Goal: Information Seeking & Learning: Learn about a topic

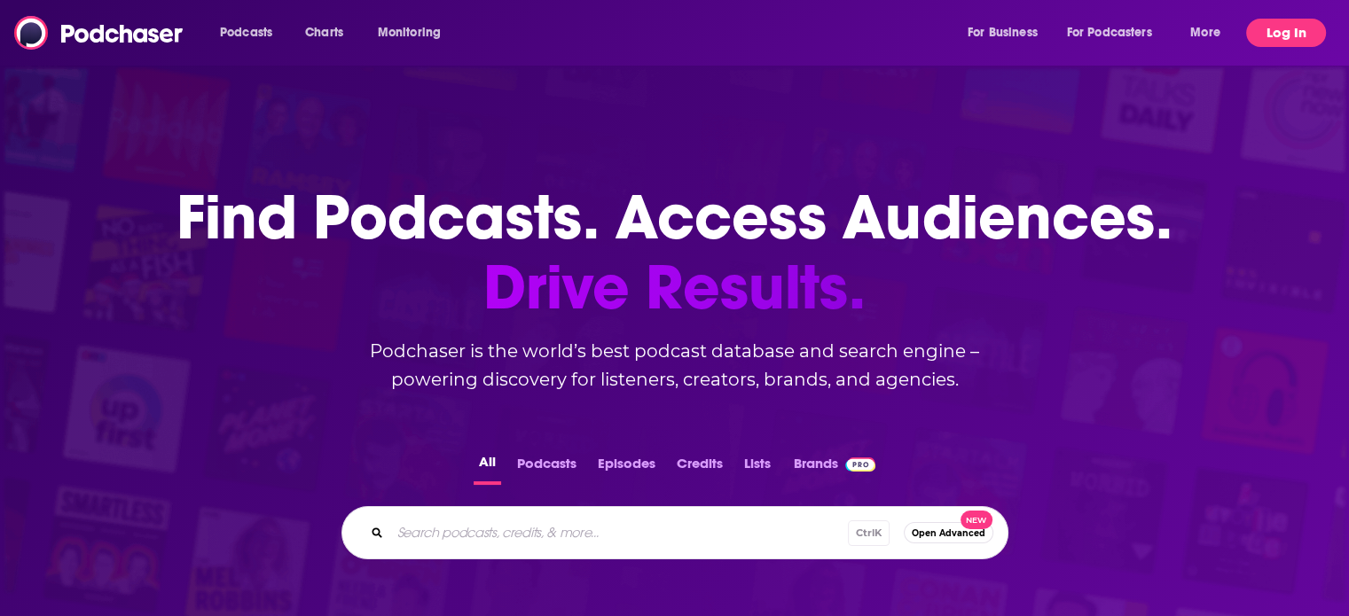
click at [1264, 35] on button "Log In" at bounding box center [1286, 33] width 80 height 28
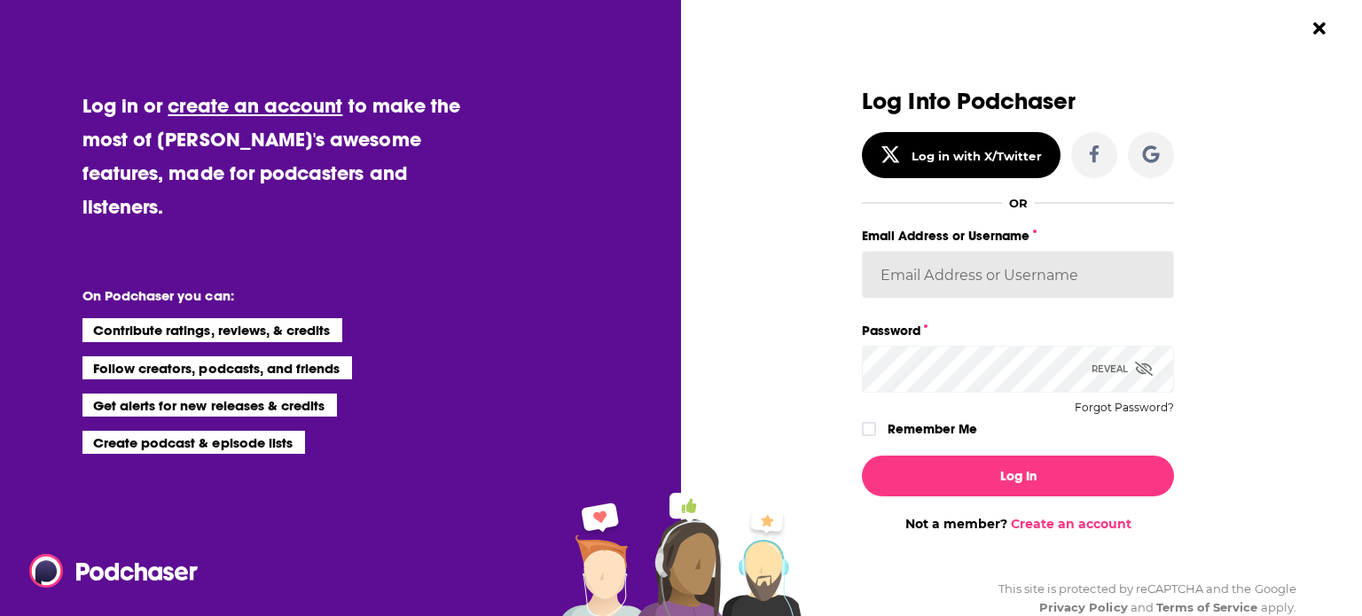
type input "[EMAIL_ADDRESS][DOMAIN_NAME]"
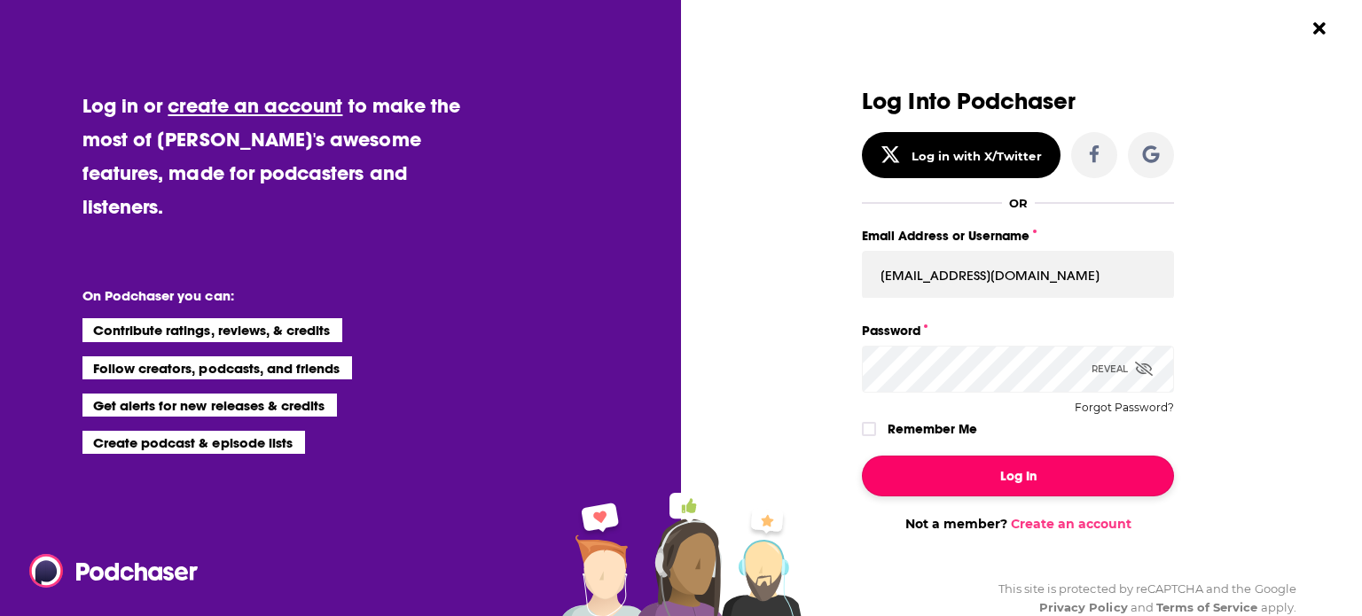
click at [1037, 482] on button "Log In" at bounding box center [1018, 476] width 312 height 41
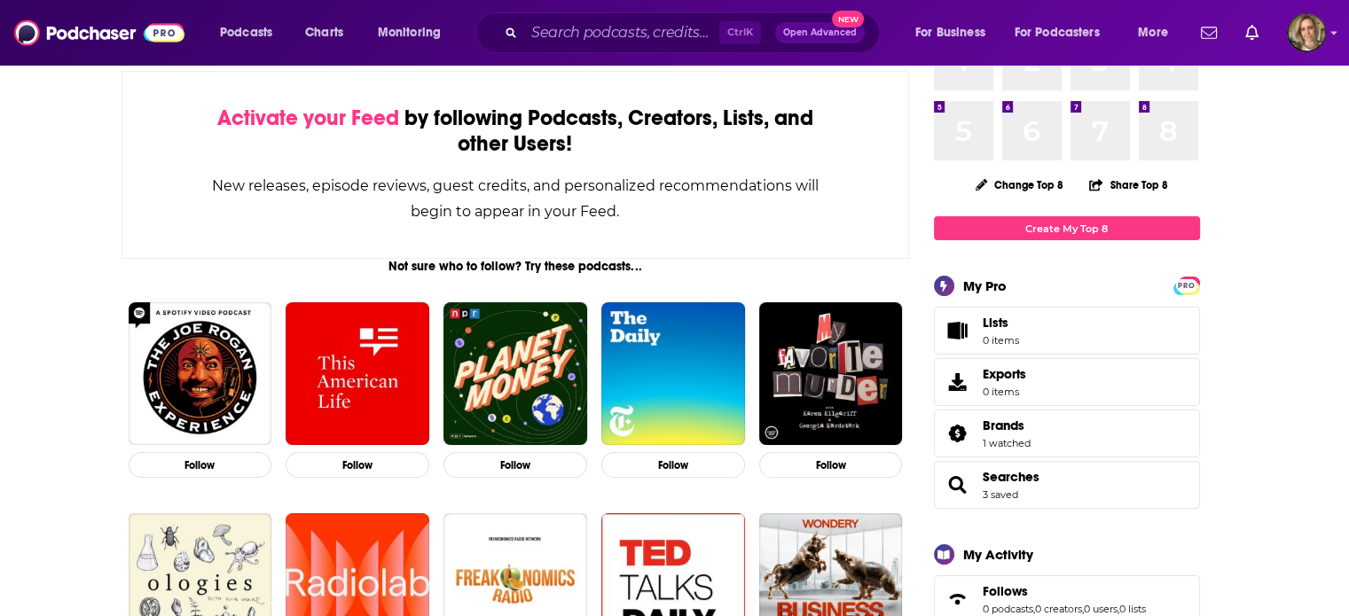
scroll to position [266, 0]
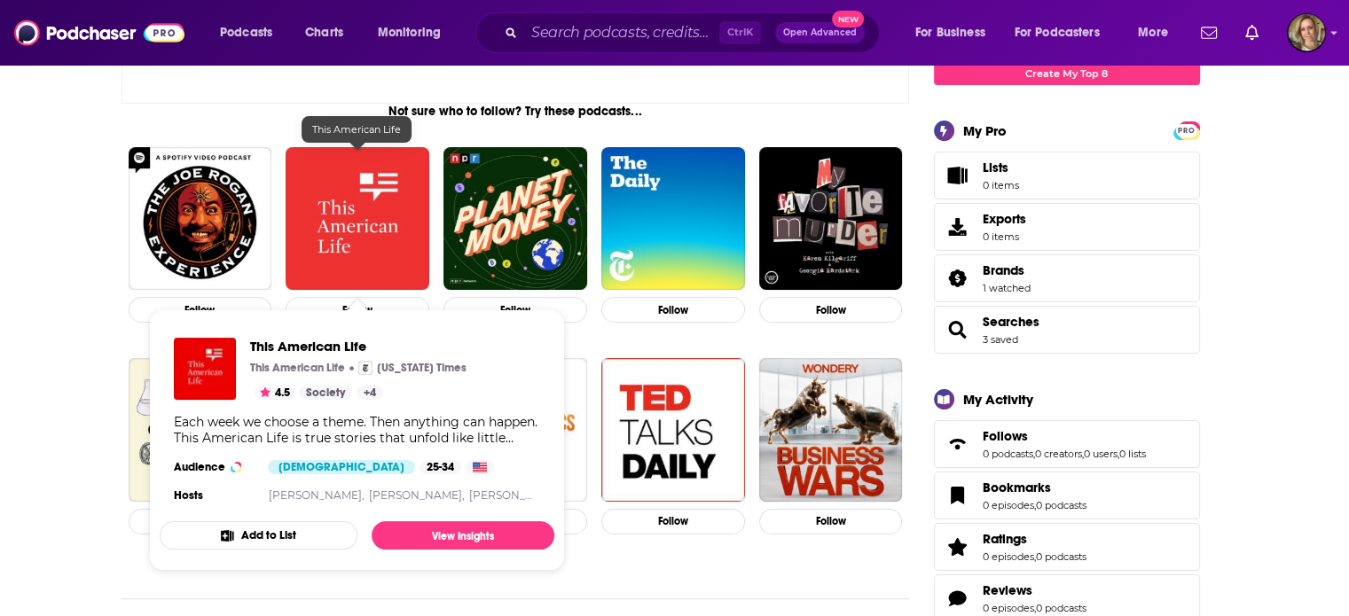
click at [376, 201] on img "This American Life" at bounding box center [358, 219] width 144 height 144
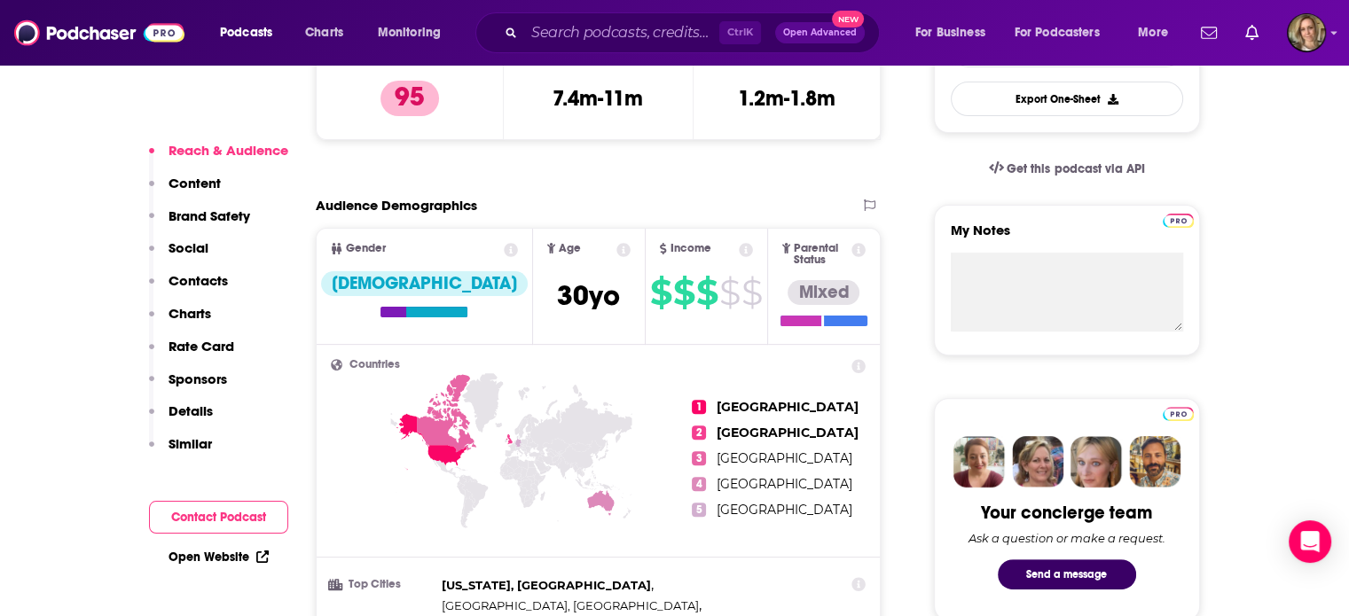
scroll to position [532, 0]
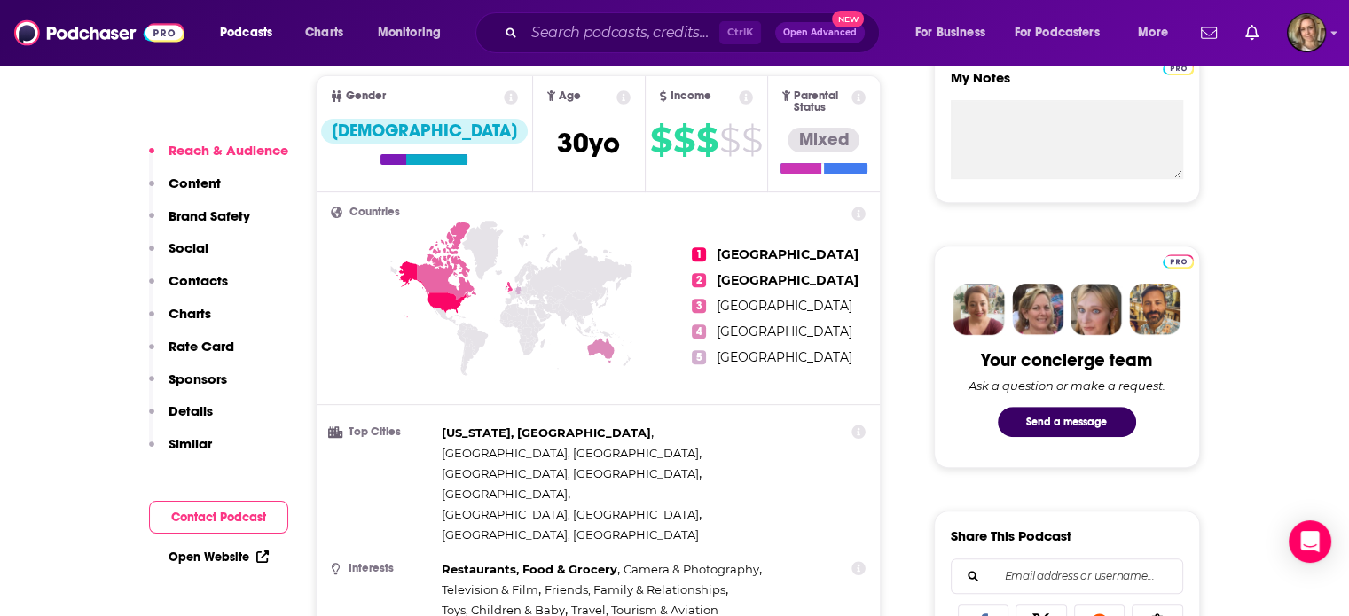
scroll to position [709, 0]
